Goal: Communication & Community: Answer question/provide support

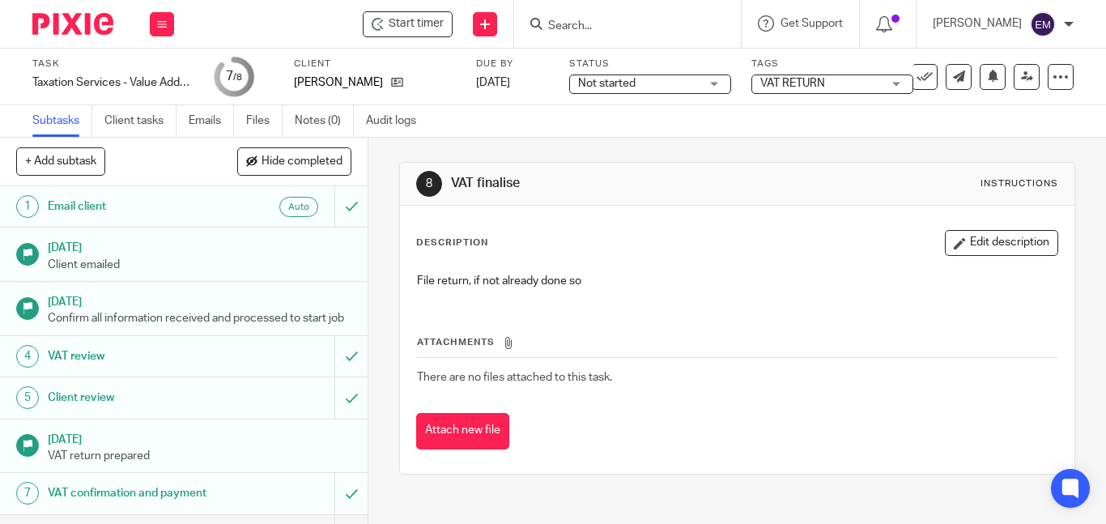
click at [627, 24] on input "Search" at bounding box center [620, 26] width 146 height 15
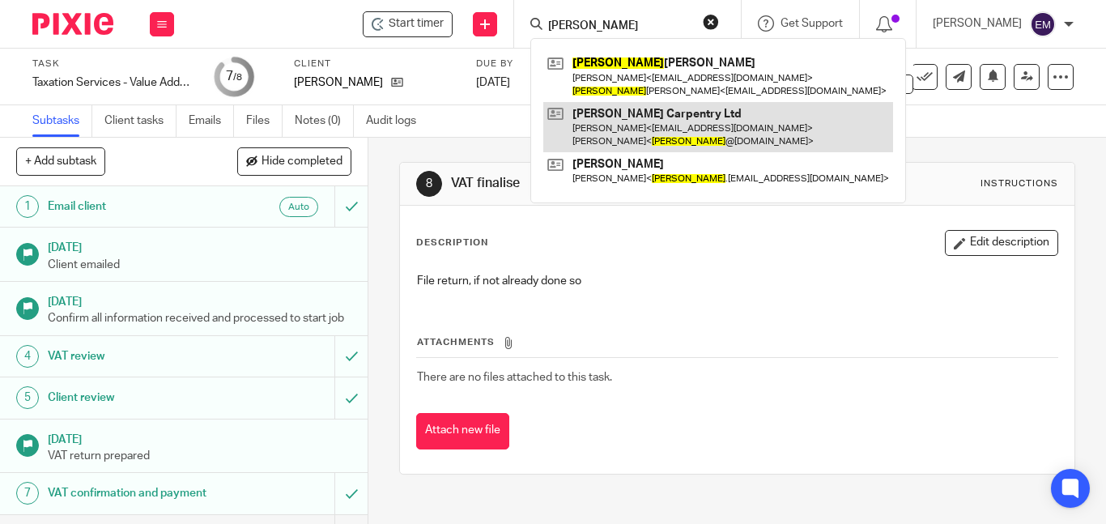
type input "mike"
click at [643, 130] on link at bounding box center [718, 127] width 350 height 50
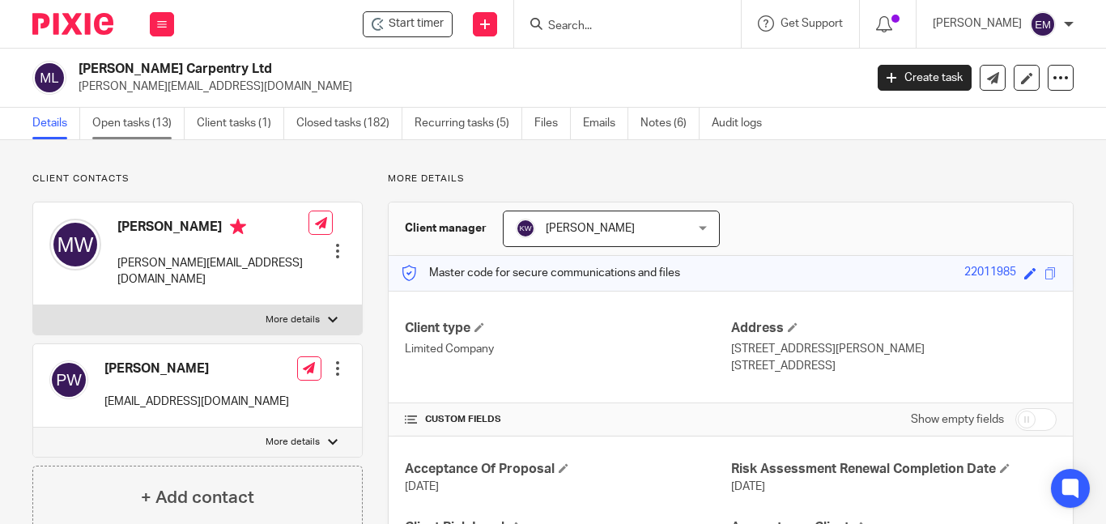
click at [138, 127] on link "Open tasks (13)" at bounding box center [138, 124] width 92 height 32
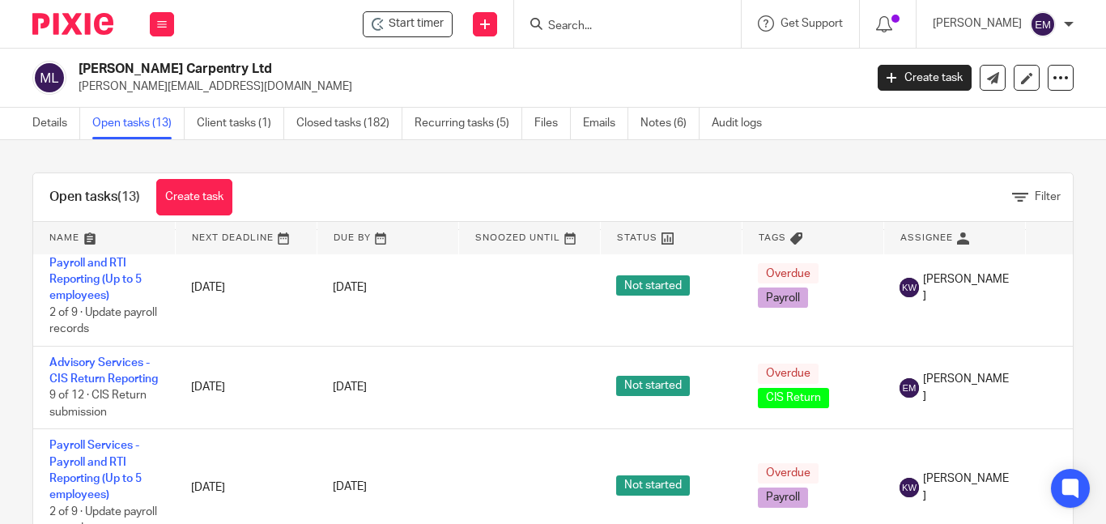
scroll to position [972, 0]
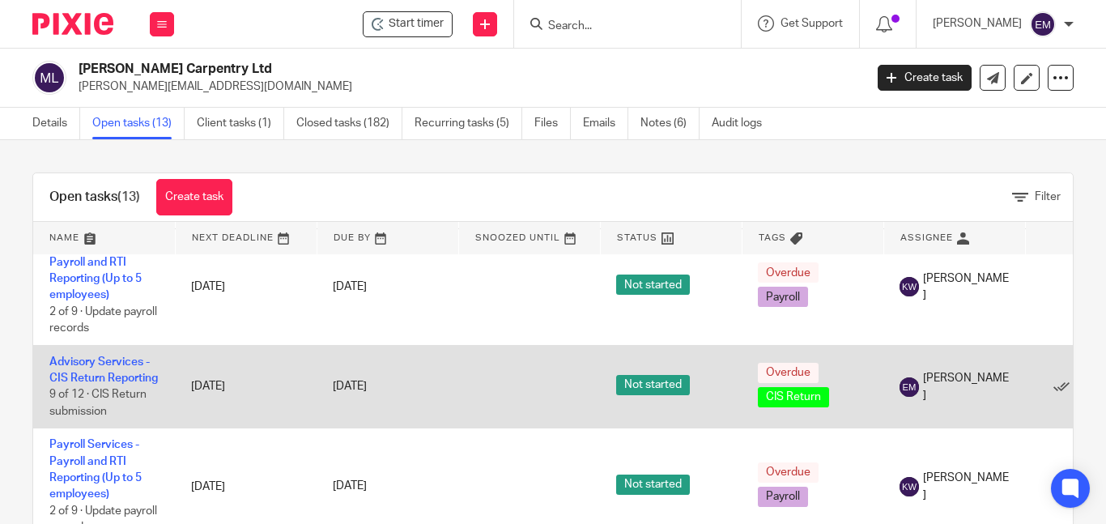
click at [980, 412] on td "[PERSON_NAME]" at bounding box center [955, 386] width 142 height 83
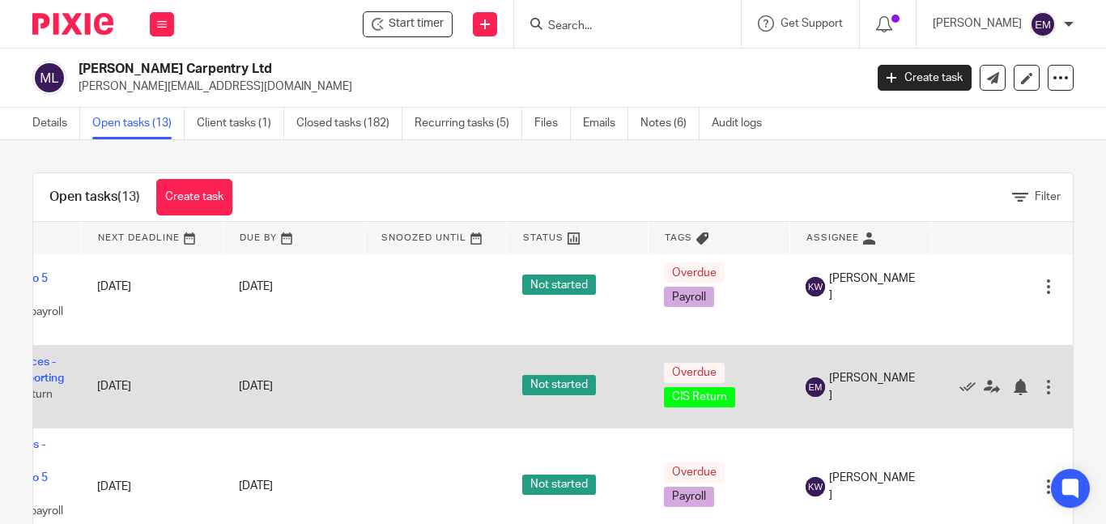
scroll to position [972, 130]
click at [960, 391] on icon at bounding box center [968, 387] width 16 height 16
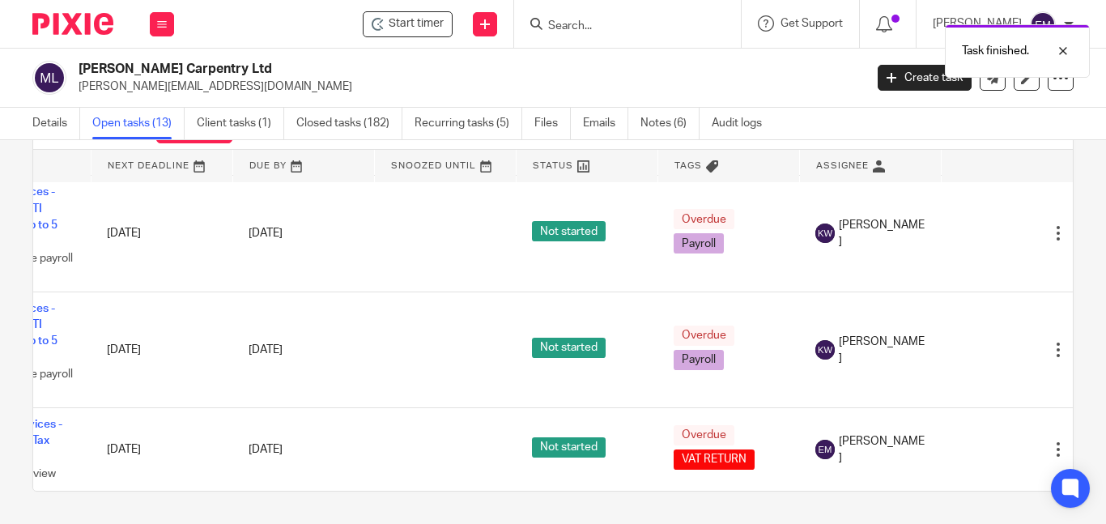
scroll to position [965, 0]
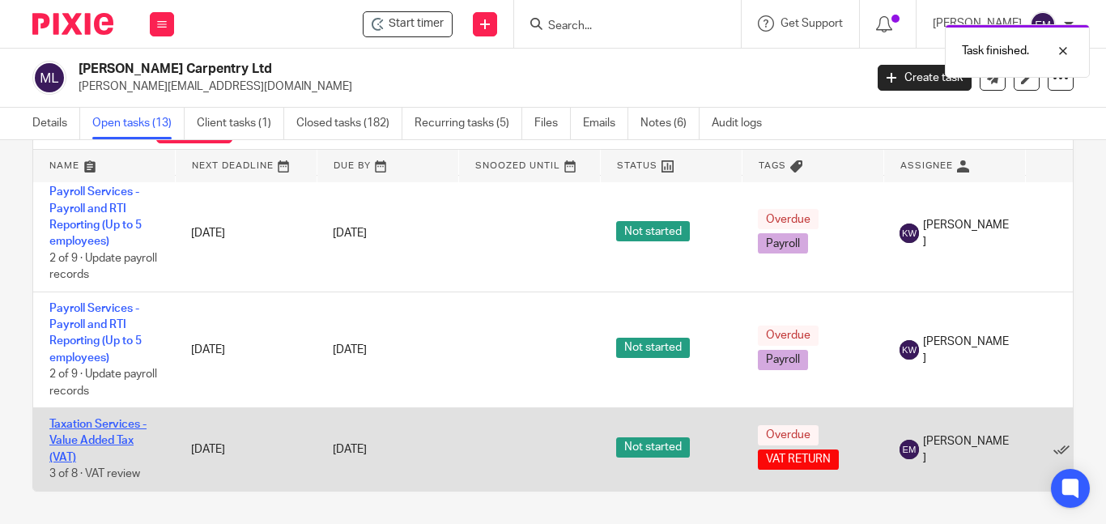
click at [108, 424] on link "Taxation Services - Value Added Tax (VAT)" at bounding box center [97, 441] width 97 height 45
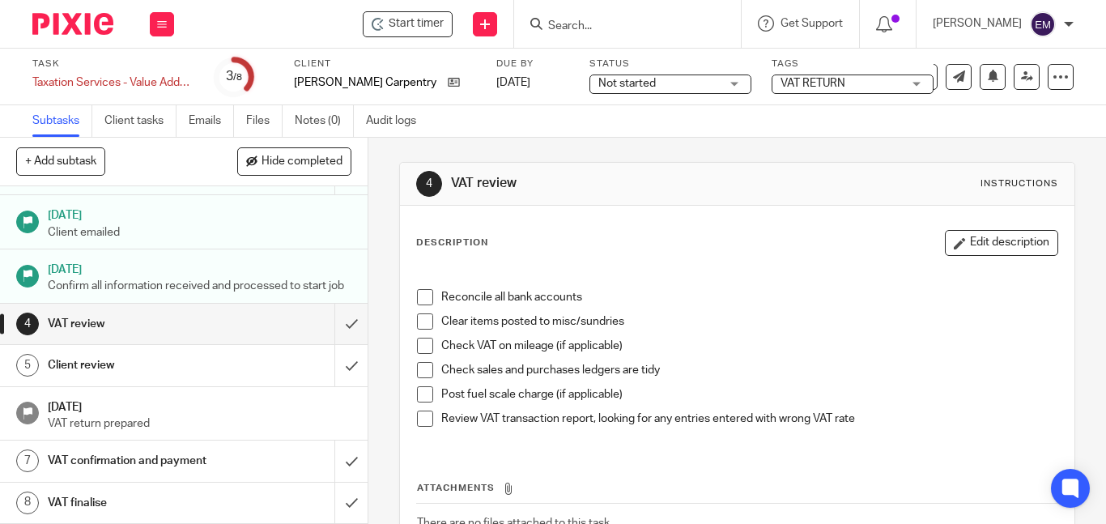
scroll to position [49, 0]
click at [130, 465] on h1 "VAT confirmation and payment" at bounding box center [138, 461] width 181 height 24
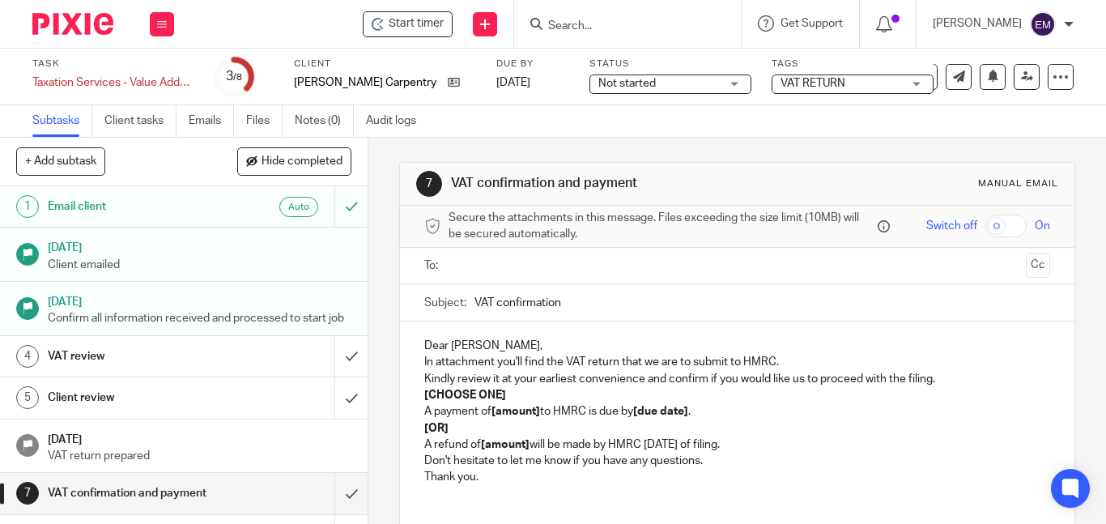
click at [475, 271] on input "text" at bounding box center [736, 266] width 564 height 19
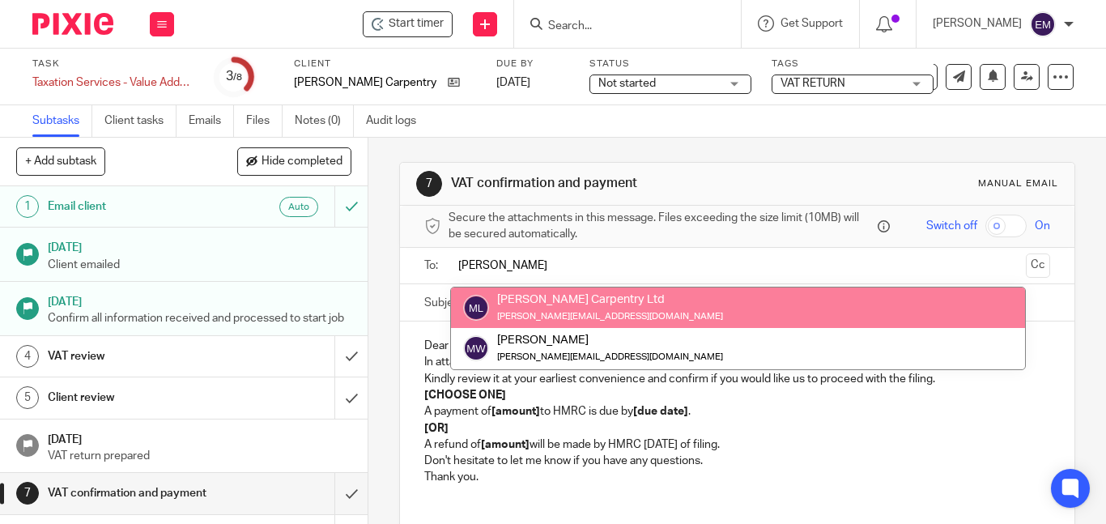
type input "[PERSON_NAME]"
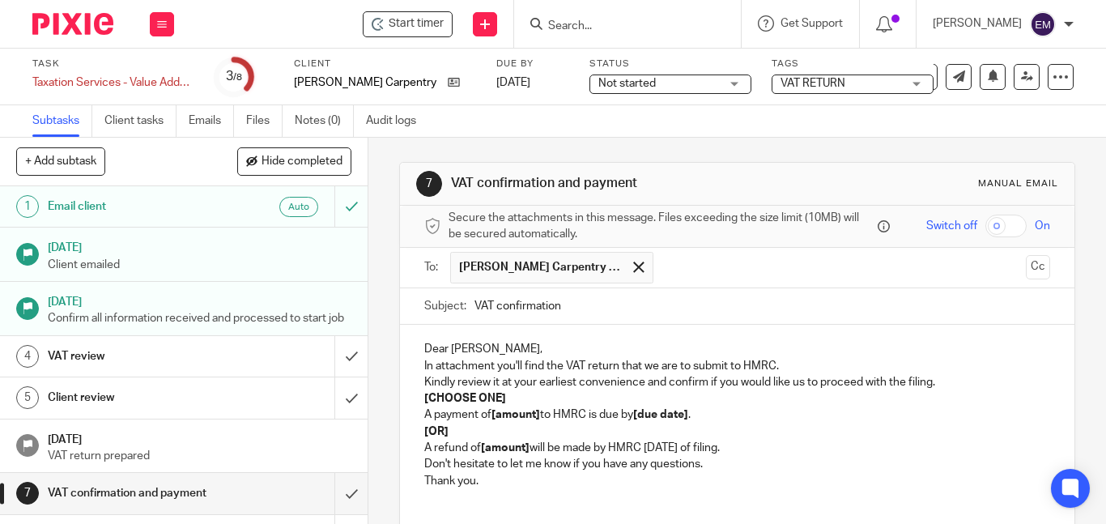
click at [432, 368] on p "In attachment you'll find the VAT return that we are to submit to HMRC." at bounding box center [737, 366] width 626 height 16
click at [518, 350] on p "Dear [PERSON_NAME]," at bounding box center [737, 349] width 626 height 16
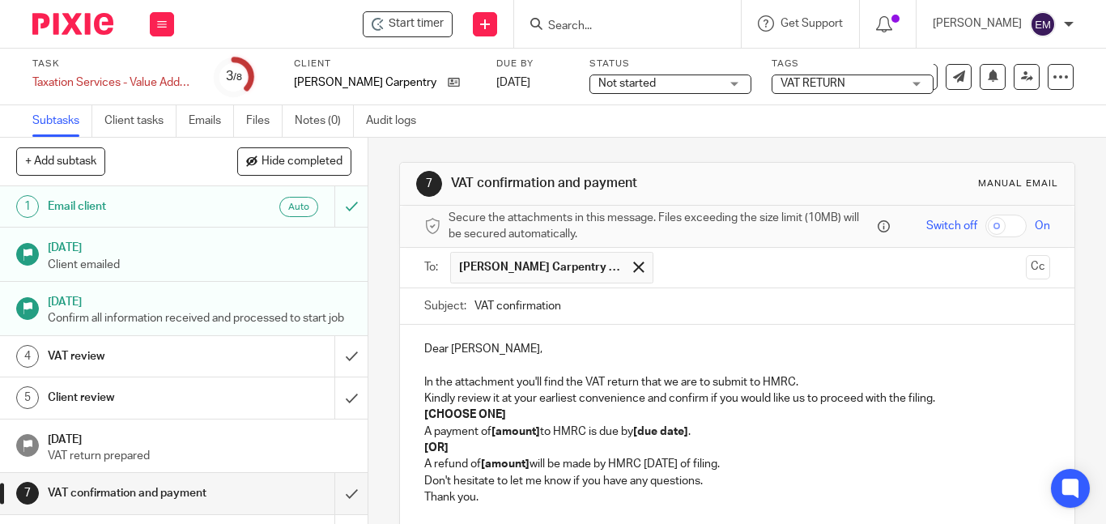
click at [805, 384] on p "In the attachment you'll find the VAT return that we are to submit to HMRC." at bounding box center [737, 382] width 626 height 16
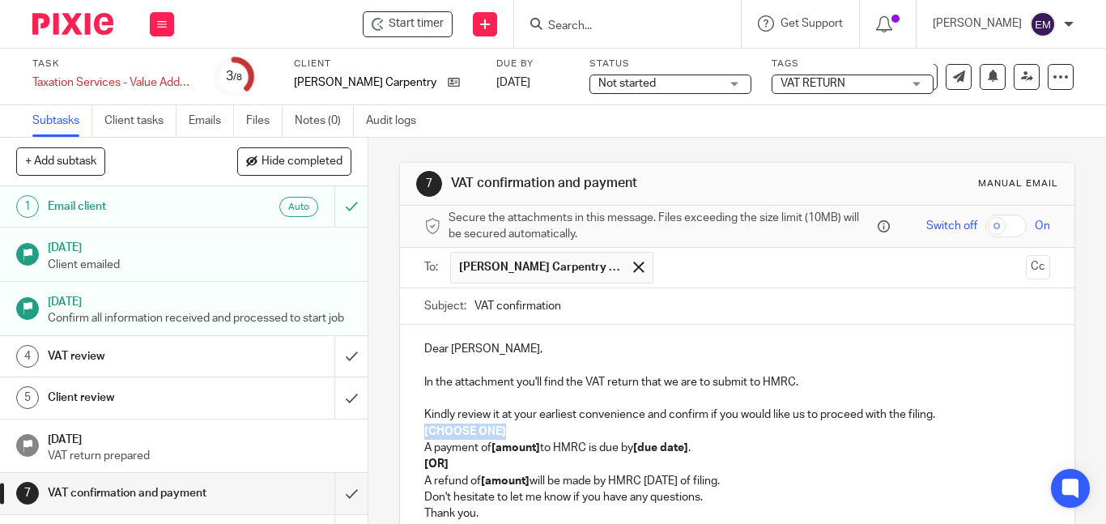
drag, startPoint x: 527, startPoint y: 424, endPoint x: 391, endPoint y: 428, distance: 136.1
click at [391, 428] on div "7 VAT confirmation and payment Manual email Secure the attachments in this mess…" at bounding box center [738, 331] width 738 height 386
drag, startPoint x: 536, startPoint y: 449, endPoint x: 495, endPoint y: 449, distance: 41.3
click at [495, 449] on strong "[amount]" at bounding box center [516, 447] width 49 height 11
click at [498, 448] on p "A payment of £ to HMRC is due by [due date] ." at bounding box center [737, 448] width 626 height 16
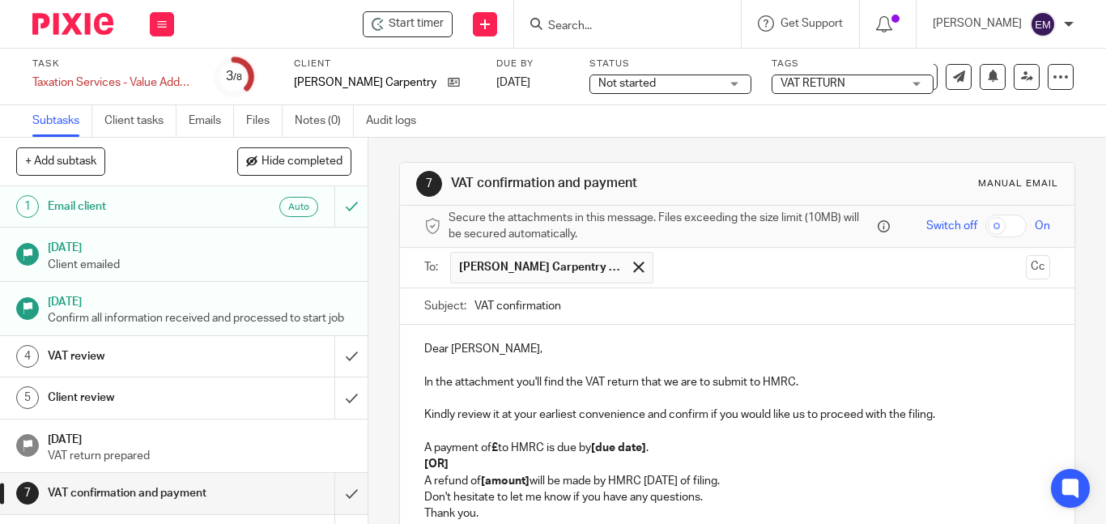
click at [496, 448] on strong "£" at bounding box center [495, 447] width 6 height 11
click at [701, 455] on p "A payment of £13,731.12 to HMRC is due by [due date] ." at bounding box center [737, 448] width 626 height 16
click at [855, 458] on p "[OR]" at bounding box center [737, 464] width 626 height 16
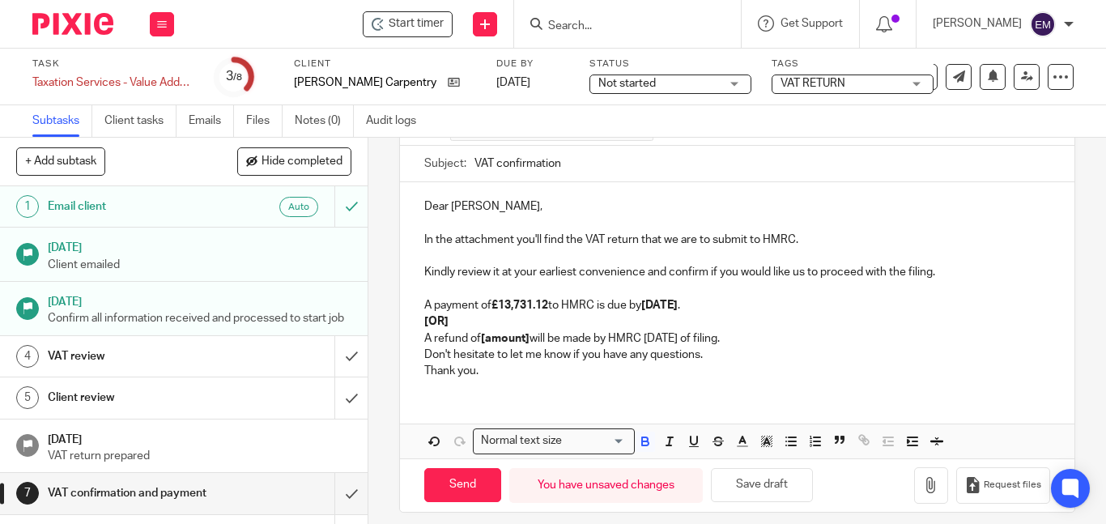
scroll to position [156, 0]
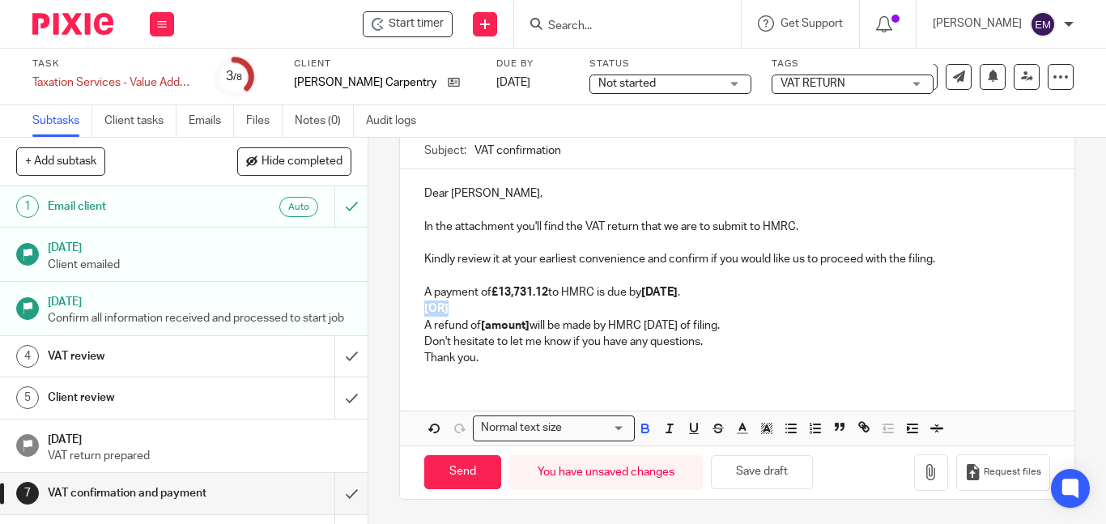
drag, startPoint x: 419, startPoint y: 310, endPoint x: 446, endPoint y: 313, distance: 27.7
click at [446, 313] on div "Dear [PERSON_NAME], In the attachment you'll find the VAT return that we are to…" at bounding box center [737, 273] width 675 height 209
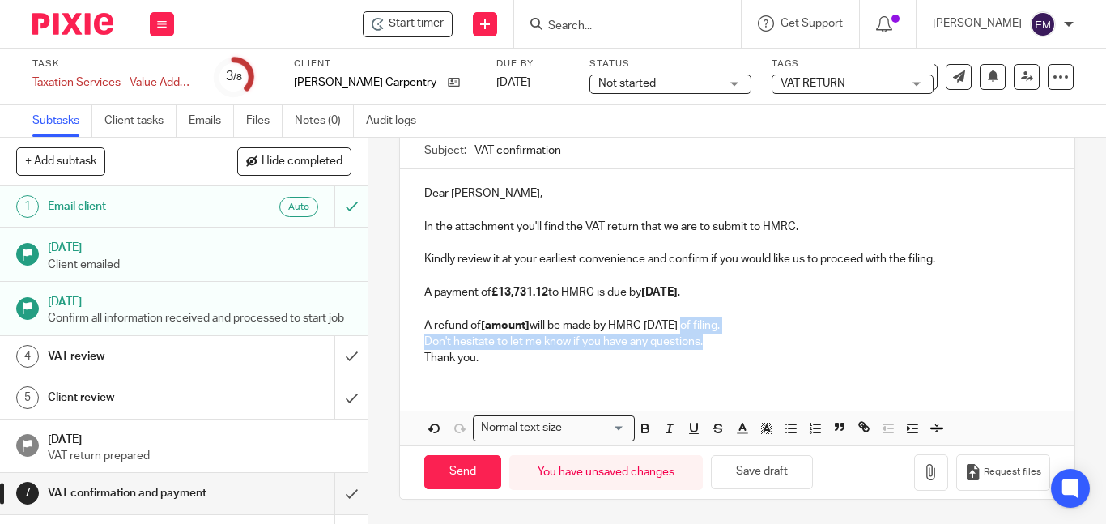
drag, startPoint x: 772, startPoint y: 334, endPoint x: 674, endPoint y: 328, distance: 98.2
click at [674, 328] on div "Dear [PERSON_NAME], In the attachment you'll find the VAT return that we are to…" at bounding box center [737, 273] width 675 height 209
click at [768, 341] on p "Don't hesitate to let me know if you have any questions." at bounding box center [737, 342] width 626 height 16
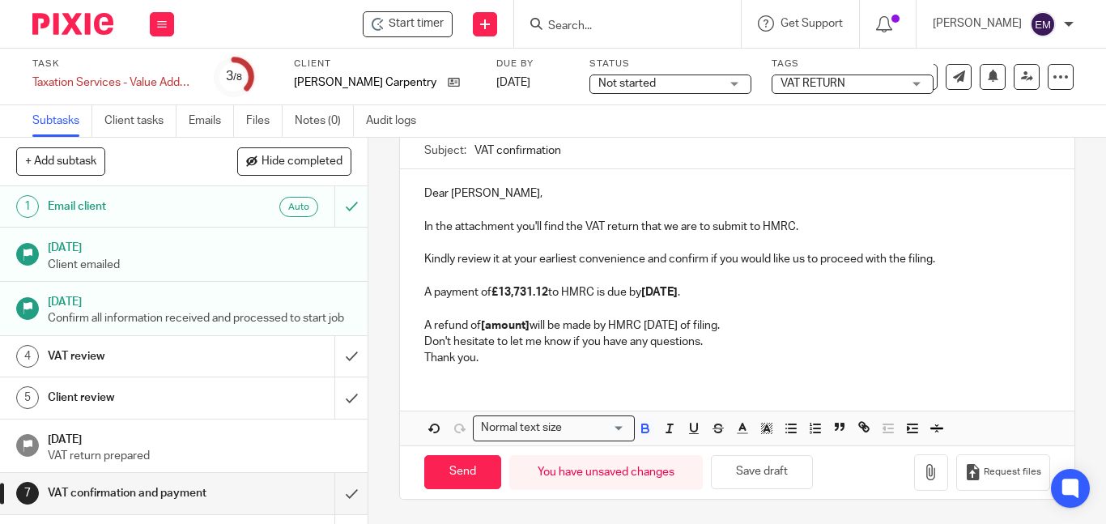
drag, startPoint x: 768, startPoint y: 330, endPoint x: 415, endPoint y: 319, distance: 352.5
click at [415, 319] on div "Dear [PERSON_NAME], In the attachment you'll find the VAT return that we are to…" at bounding box center [737, 273] width 675 height 209
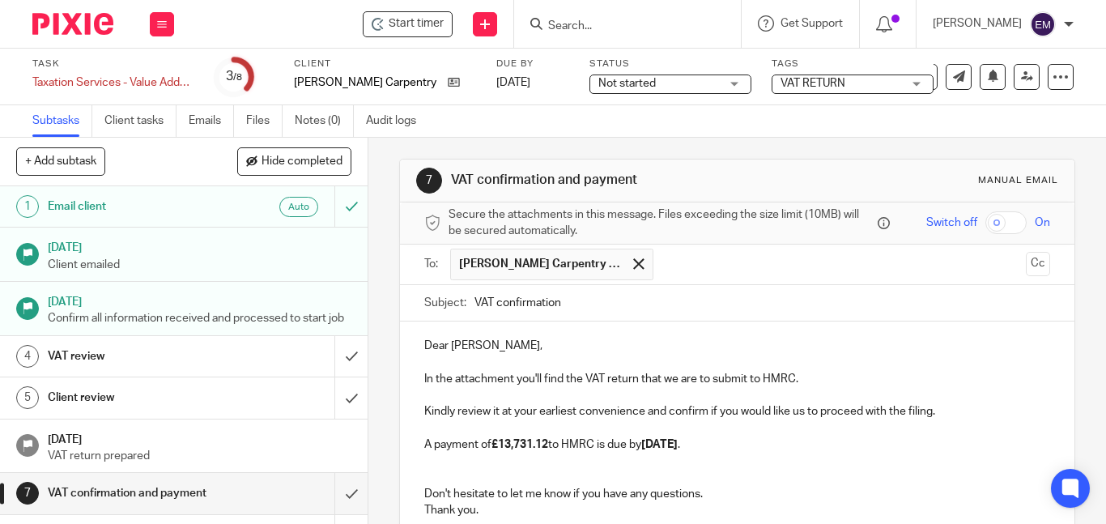
scroll to position [0, 0]
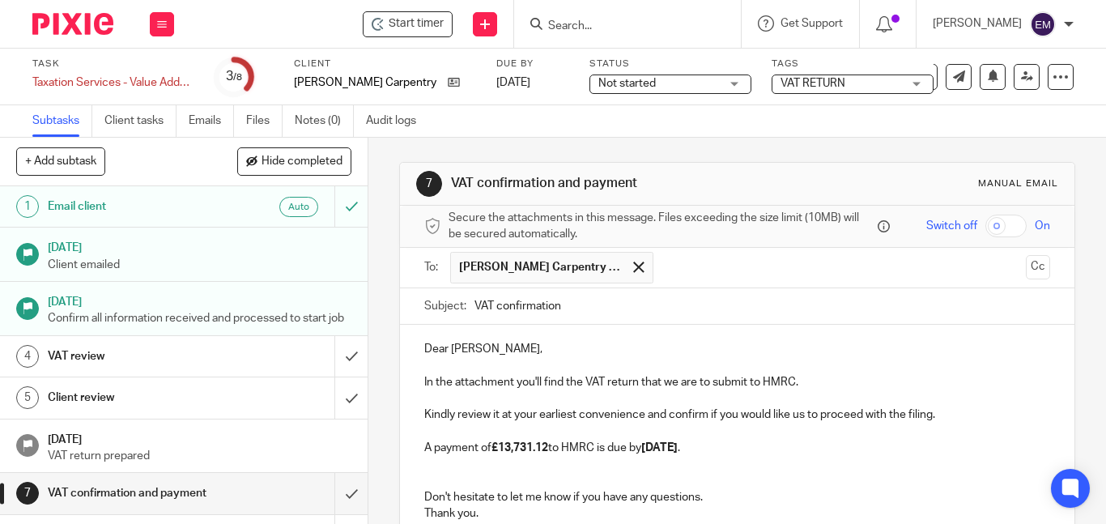
click at [557, 305] on input "VAT confirmation" at bounding box center [763, 306] width 576 height 36
click at [517, 356] on p "Dear [PERSON_NAME]," at bounding box center [737, 349] width 626 height 16
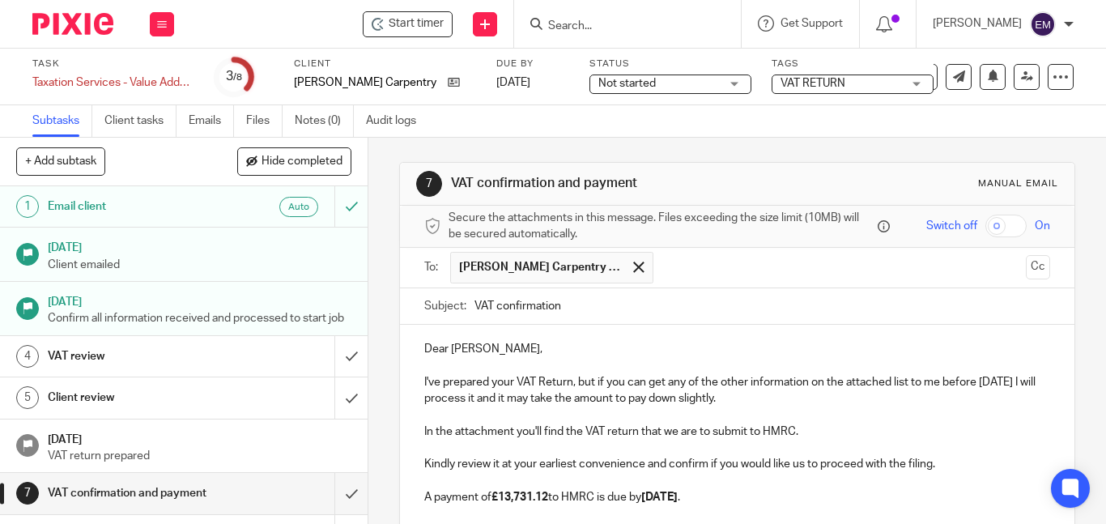
click at [479, 396] on p "I've prepared your VAT Return, but if you can get any of the other information …" at bounding box center [737, 390] width 626 height 33
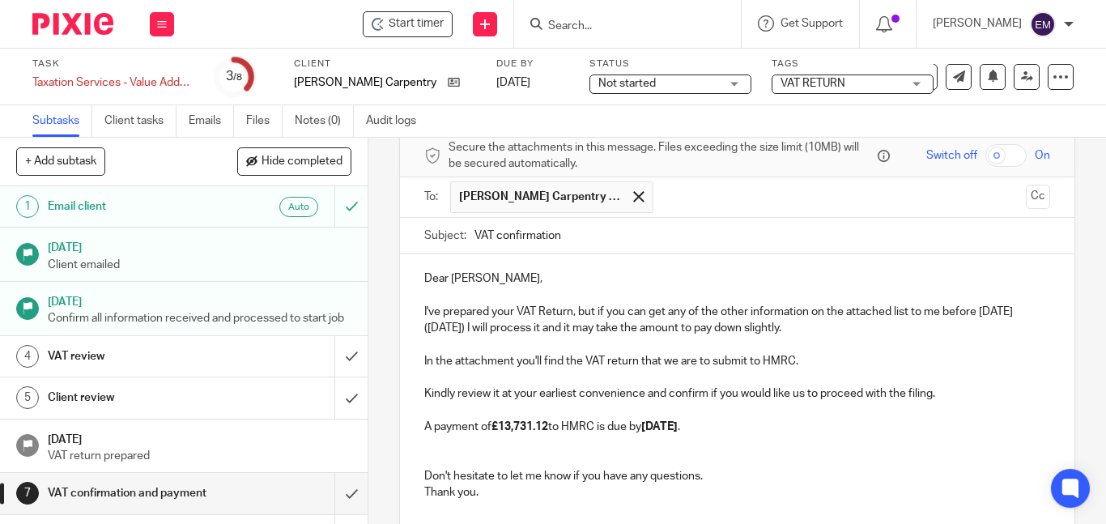
scroll to position [204, 0]
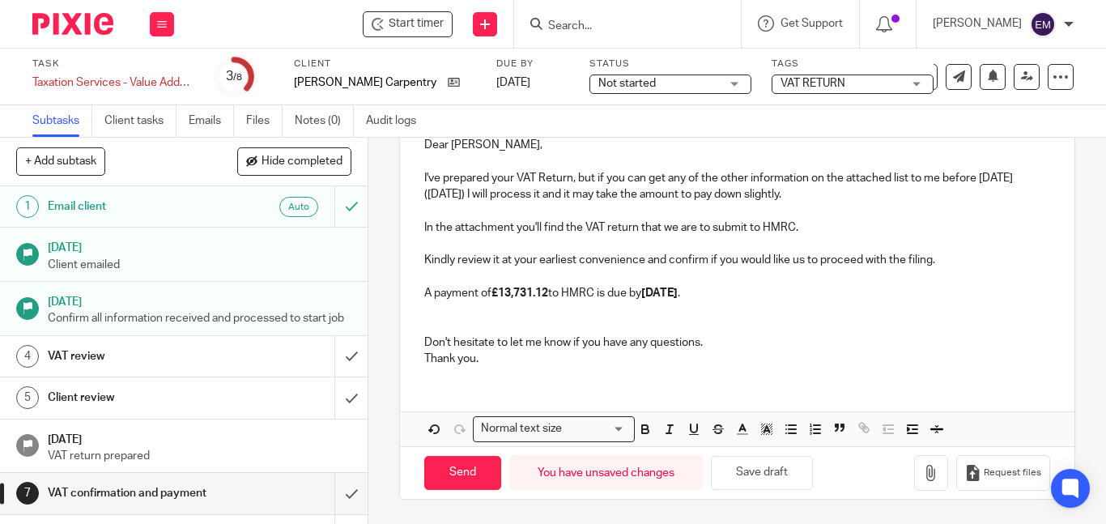
click at [756, 296] on p "A payment of £13,731.12 to HMRC is due by [DATE] ." at bounding box center [737, 293] width 626 height 16
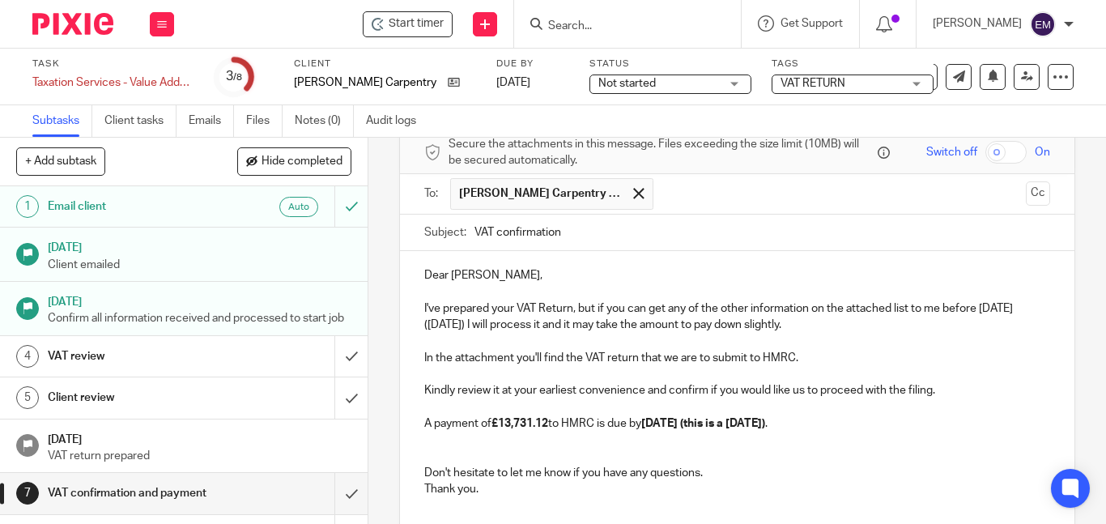
scroll to position [81, 0]
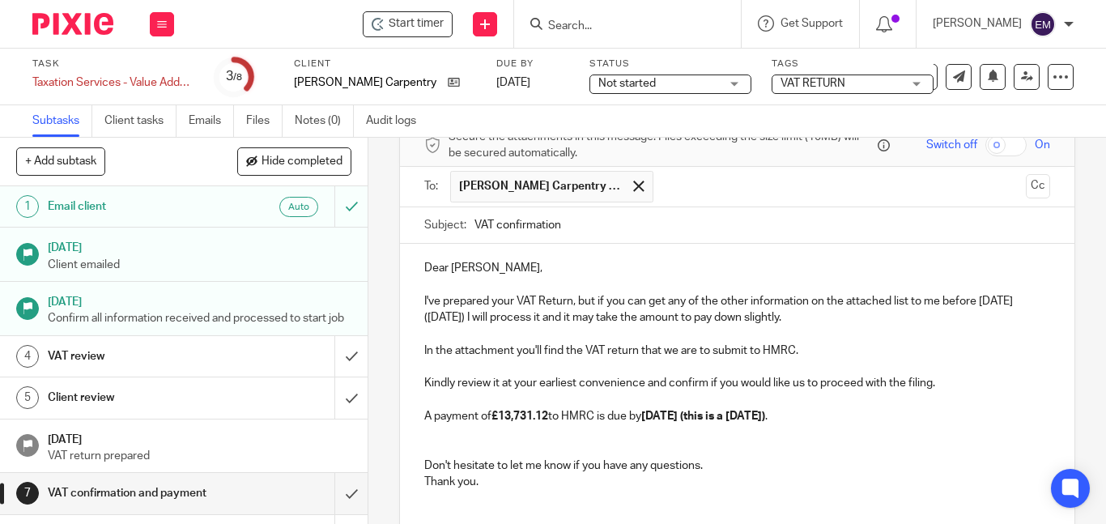
click at [804, 300] on p "I've prepared your VAT Return, but if you can get any of the other information …" at bounding box center [737, 309] width 626 height 33
click at [897, 318] on p "I've prepared your VAT Return, but if you can get any of the other receipts/ in…" at bounding box center [737, 309] width 626 height 33
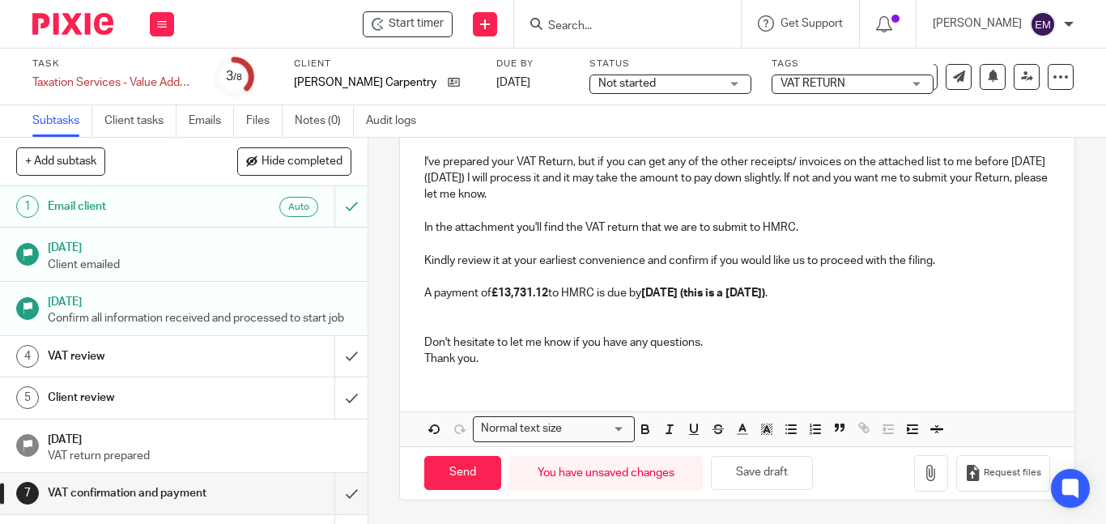
scroll to position [221, 0]
click at [923, 477] on icon "button" at bounding box center [931, 472] width 16 height 16
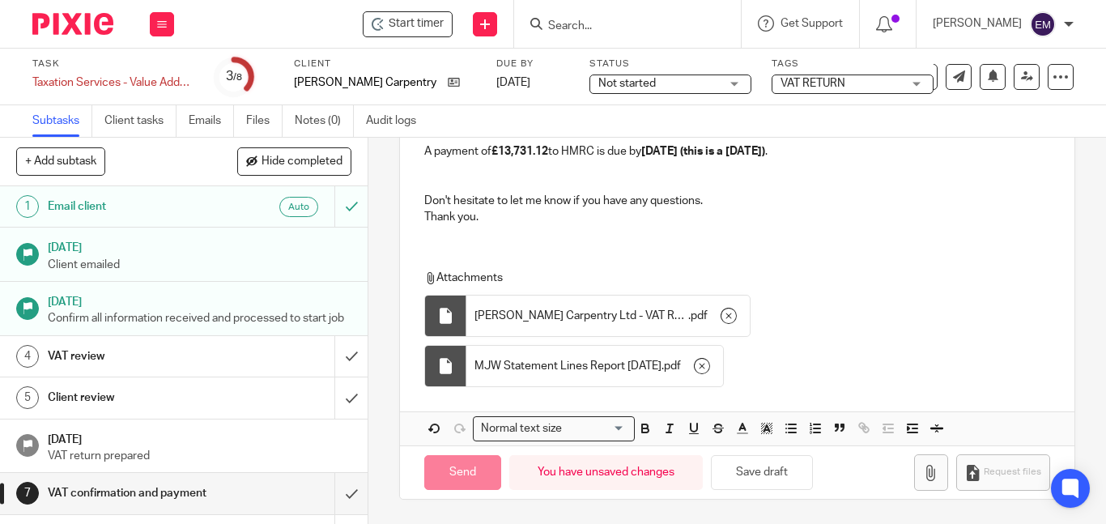
scroll to position [363, 0]
click at [482, 469] on input "Send" at bounding box center [462, 472] width 77 height 35
type input "Sent"
